Goal: Check status: Check status

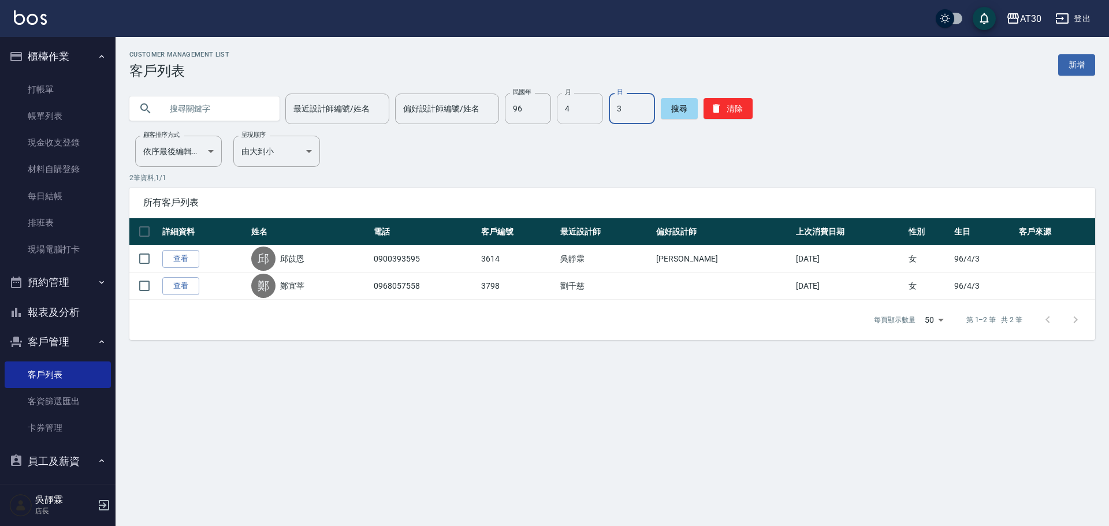
scroll to position [138, 0]
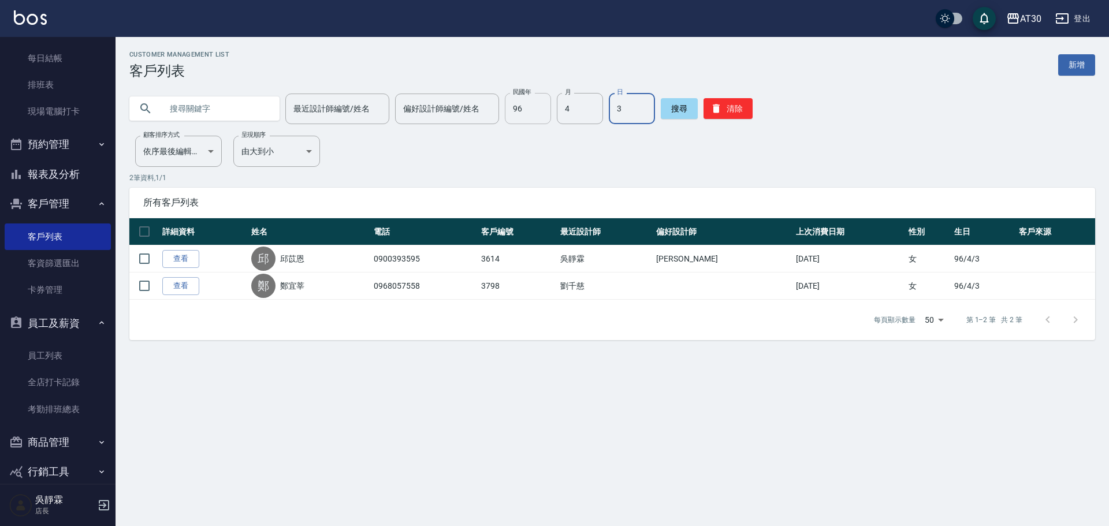
click at [518, 117] on input "96" at bounding box center [528, 108] width 46 height 31
type input "76"
type input "5"
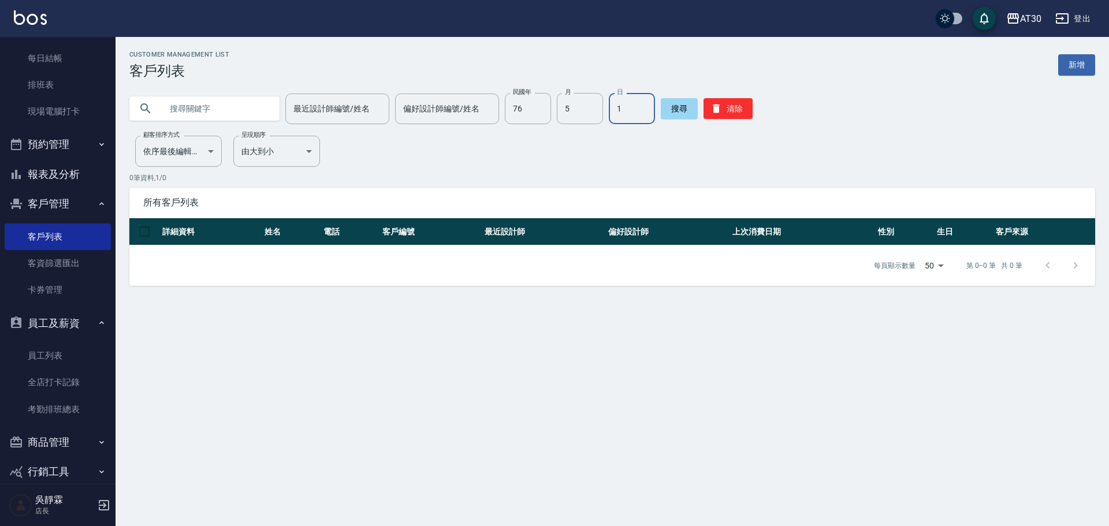
type input "16"
click at [691, 110] on button "搜尋" at bounding box center [679, 108] width 37 height 21
click at [623, 109] on input "16" at bounding box center [632, 108] width 46 height 31
type input "18"
click at [689, 118] on button "搜尋" at bounding box center [679, 108] width 37 height 21
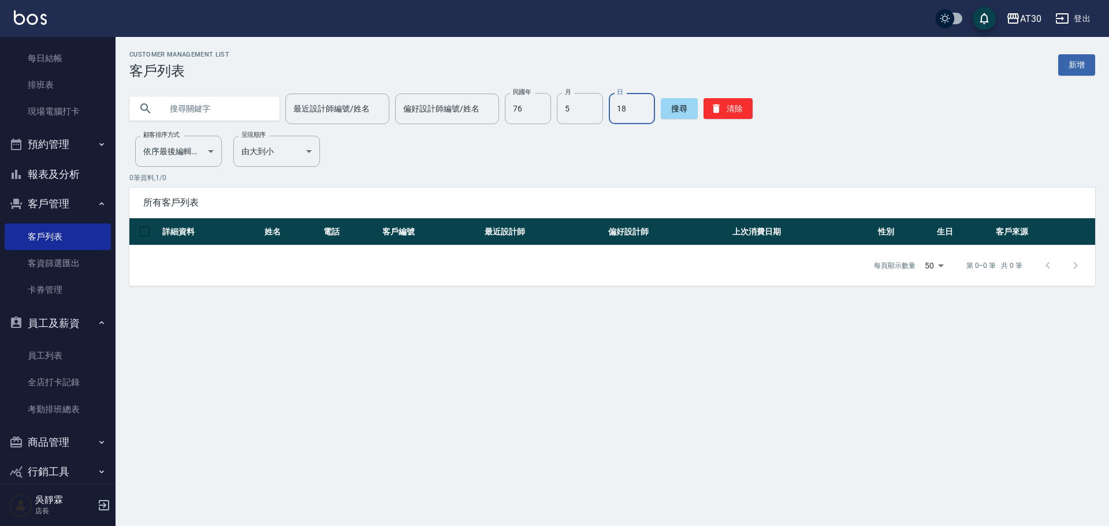
click at [648, 110] on input "18" at bounding box center [632, 108] width 46 height 31
type input "15"
click at [674, 108] on button "搜尋" at bounding box center [679, 108] width 37 height 21
